Goal: Information Seeking & Learning: Check status

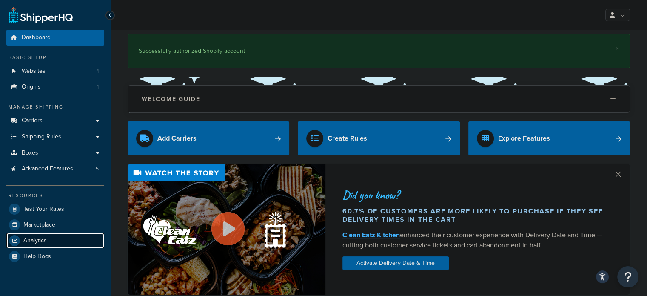
click at [27, 238] on span "Analytics" at bounding box center [34, 240] width 23 height 7
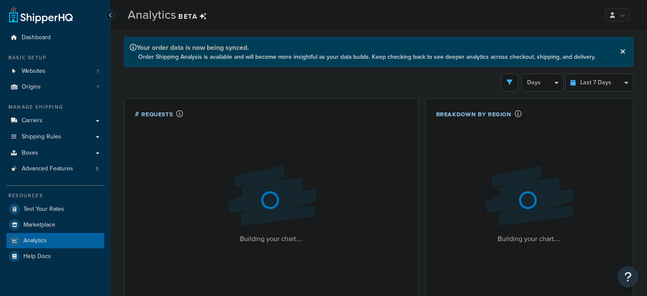
select select "last_7_days"
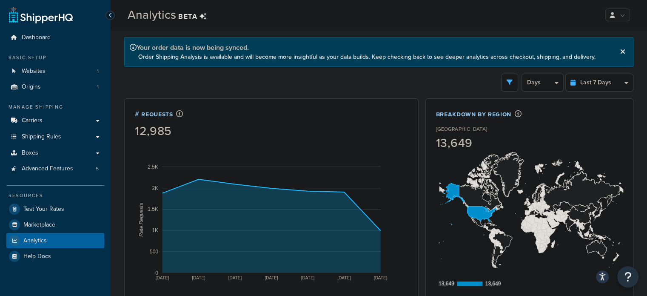
click at [623, 51] on icon at bounding box center [623, 51] width 5 height 7
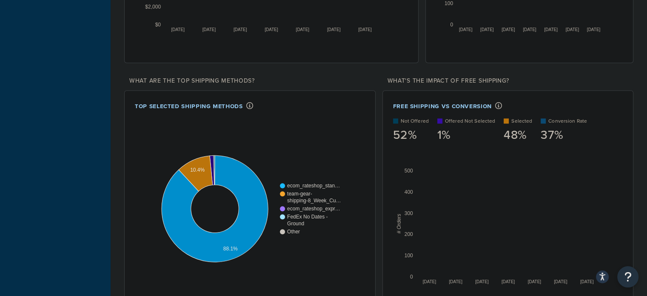
scroll to position [721, 0]
